Goal: Information Seeking & Learning: Find contact information

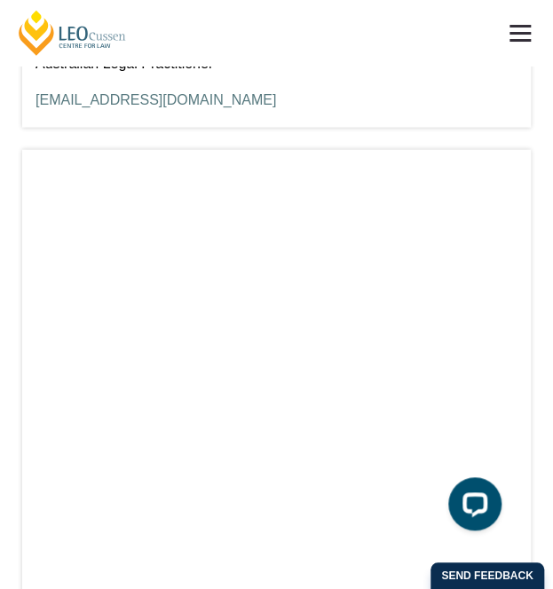
scroll to position [55539, 0]
